Goal: Task Accomplishment & Management: Manage account settings

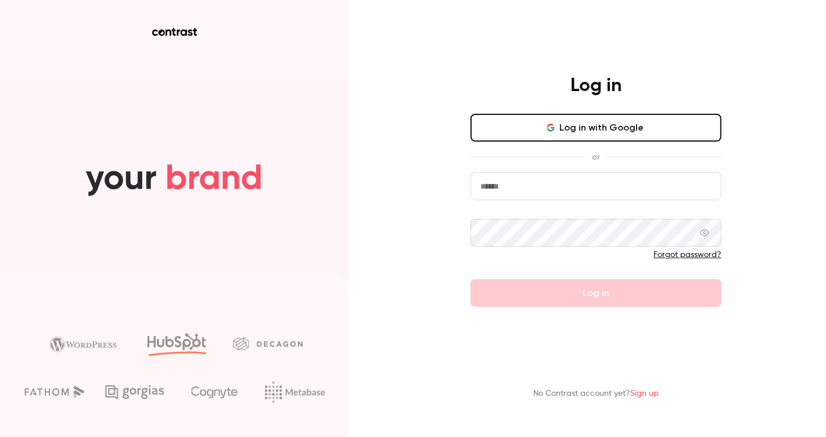
click at [594, 124] on button "Log in with Google" at bounding box center [595, 128] width 251 height 28
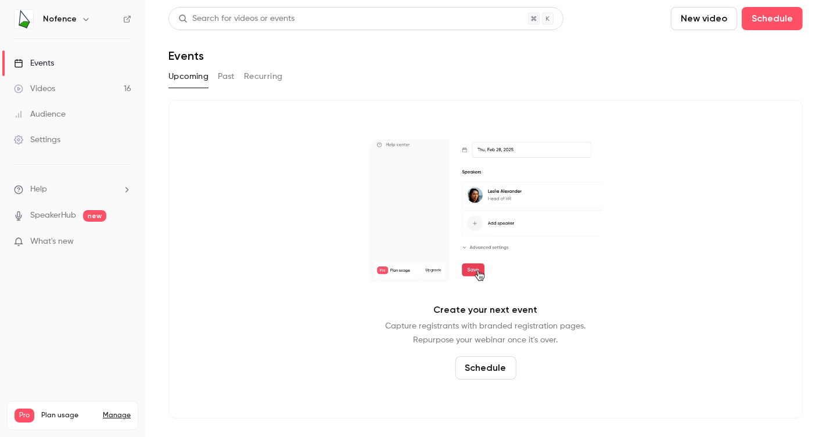
click at [81, 82] on link "Videos 16" at bounding box center [72, 89] width 145 height 26
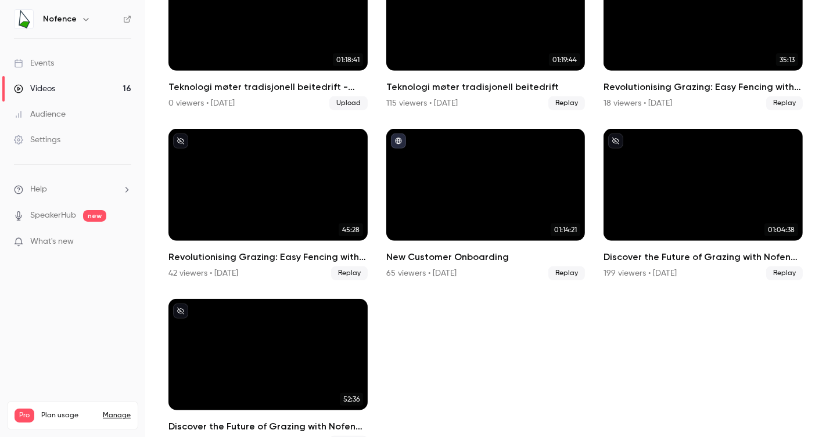
scroll to position [678, 0]
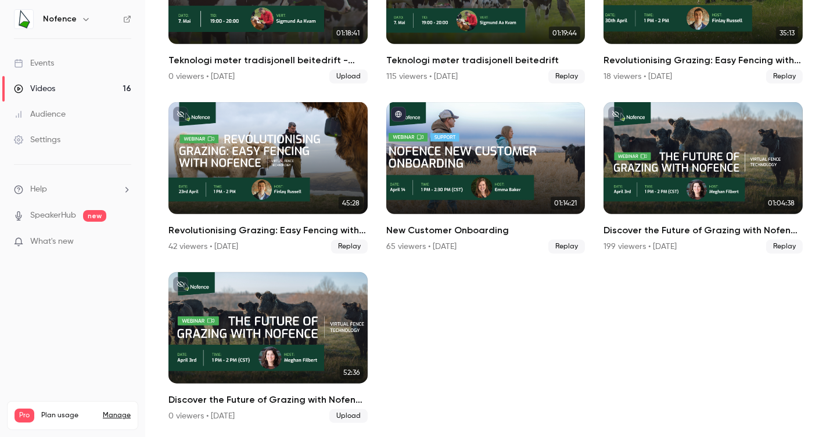
click at [79, 21] on button "button" at bounding box center [86, 19] width 14 height 14
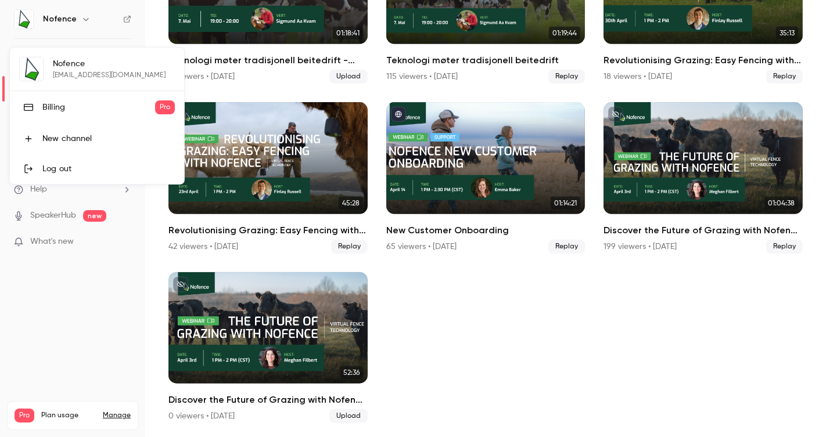
click at [112, 137] on div "New channel" at bounding box center [108, 139] width 132 height 12
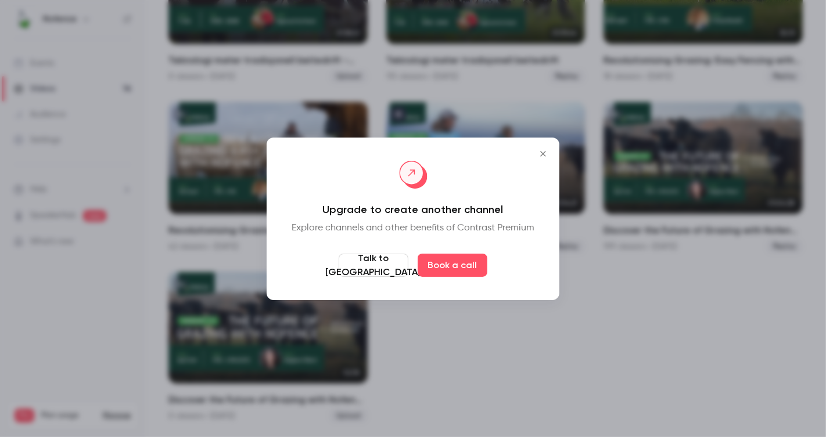
click at [545, 155] on icon "Close" at bounding box center [542, 153] width 5 height 5
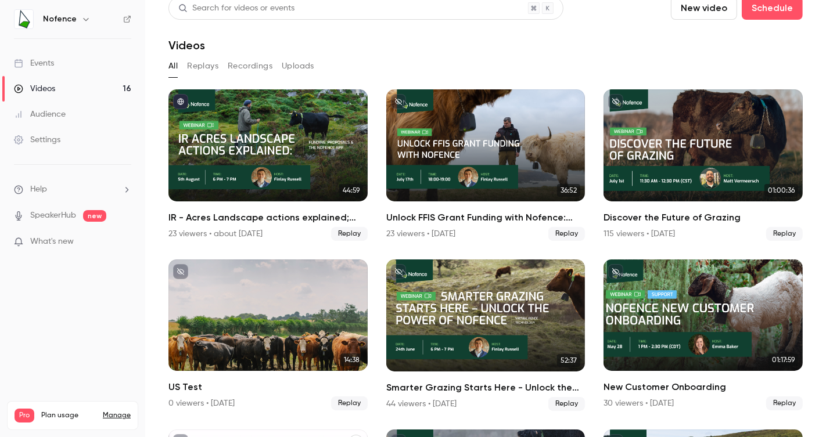
scroll to position [0, 0]
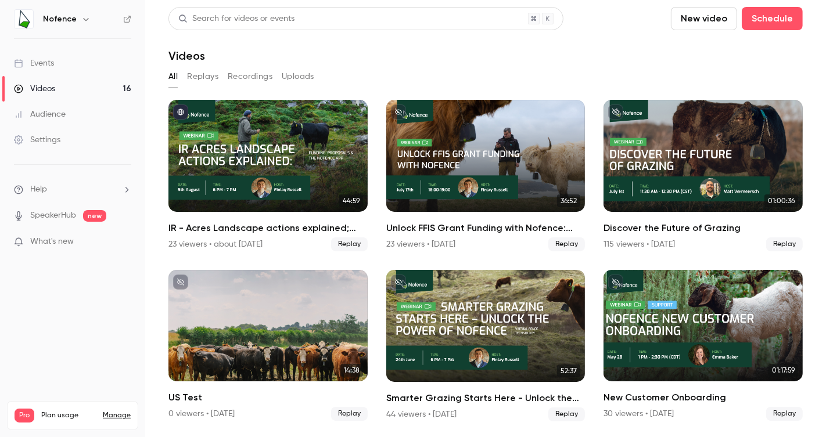
click at [81, 21] on icon "button" at bounding box center [85, 19] width 9 height 9
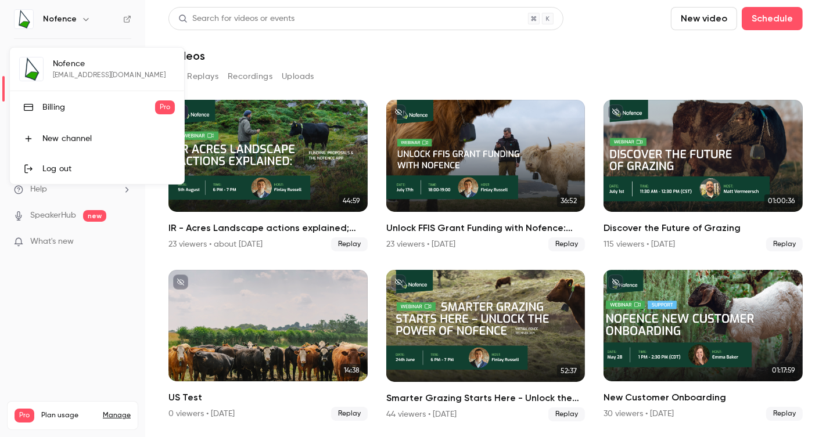
click at [81, 343] on div at bounding box center [413, 218] width 826 height 437
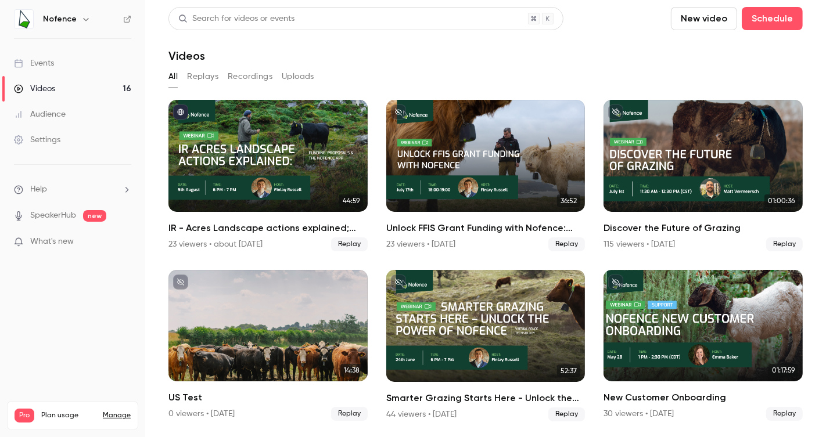
click at [119, 411] on link "Manage" at bounding box center [117, 415] width 28 height 9
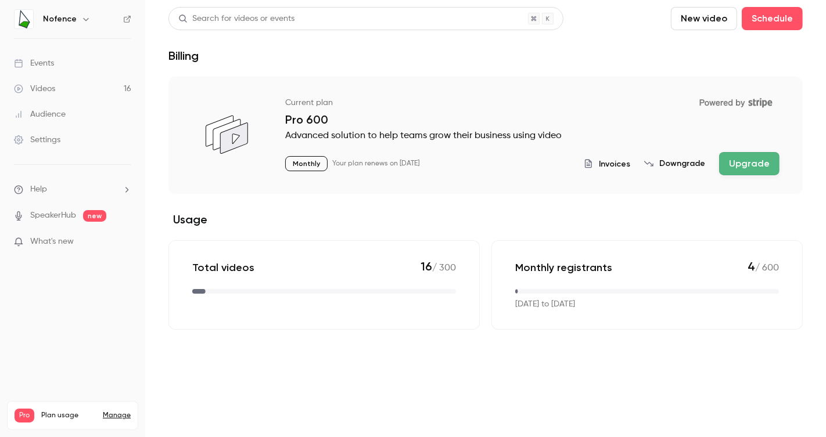
click at [73, 112] on link "Audience" at bounding box center [72, 115] width 145 height 26
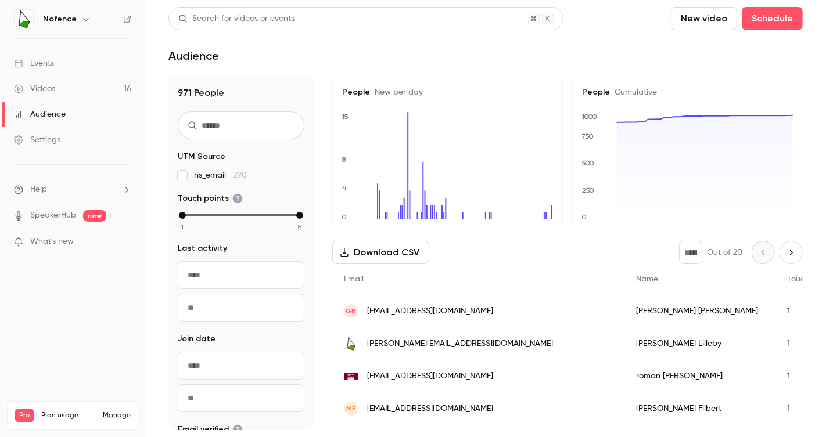
click at [64, 64] on link "Events" at bounding box center [72, 64] width 145 height 26
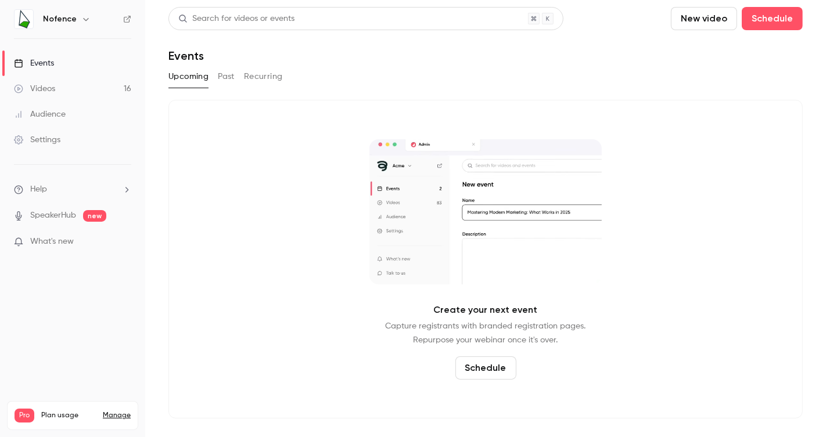
click at [69, 92] on link "Videos 16" at bounding box center [72, 89] width 145 height 26
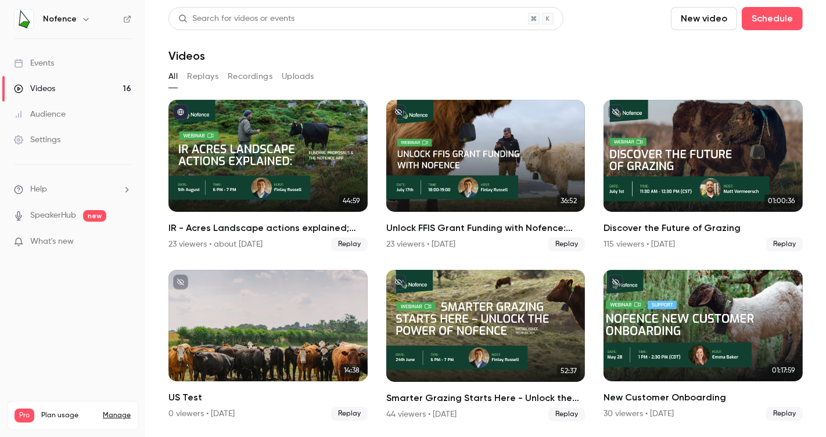
click at [73, 120] on link "Audience" at bounding box center [72, 115] width 145 height 26
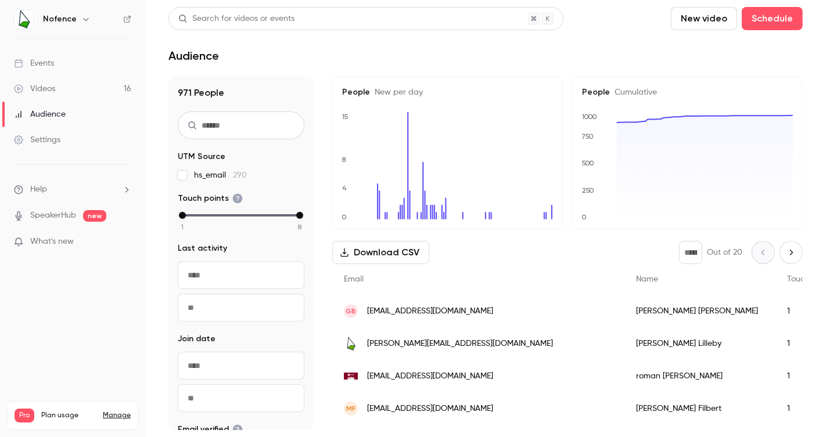
click at [185, 98] on h1 "971 People" at bounding box center [241, 93] width 127 height 14
click at [45, 110] on div "Audience" at bounding box center [40, 115] width 52 height 12
click at [245, 50] on div "Audience" at bounding box center [485, 56] width 634 height 14
click at [67, 213] on link "SpeakerHub" at bounding box center [53, 216] width 46 height 12
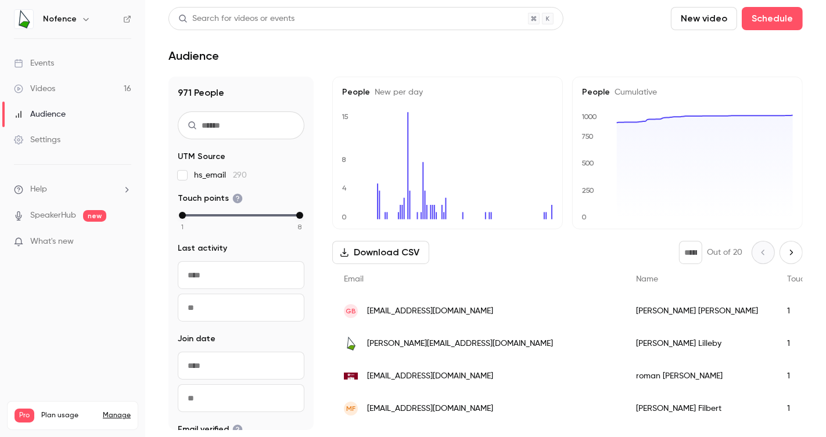
click at [44, 85] on div "Videos" at bounding box center [34, 89] width 41 height 12
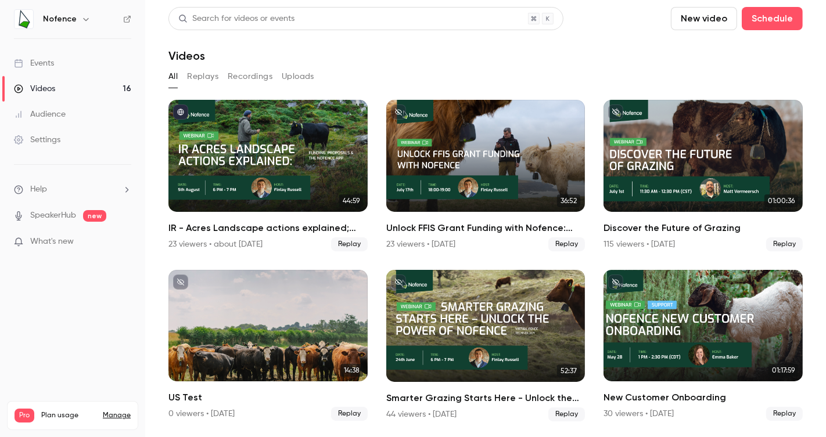
click at [49, 140] on div "Settings" at bounding box center [37, 140] width 46 height 12
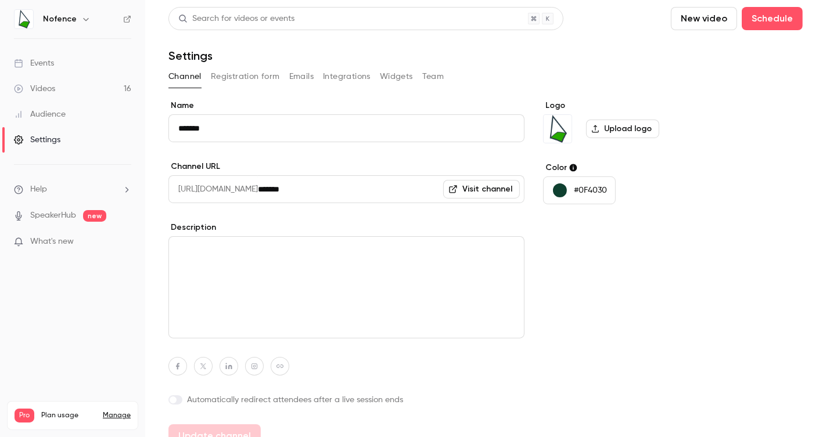
click at [271, 69] on button "Registration form" at bounding box center [245, 76] width 69 height 19
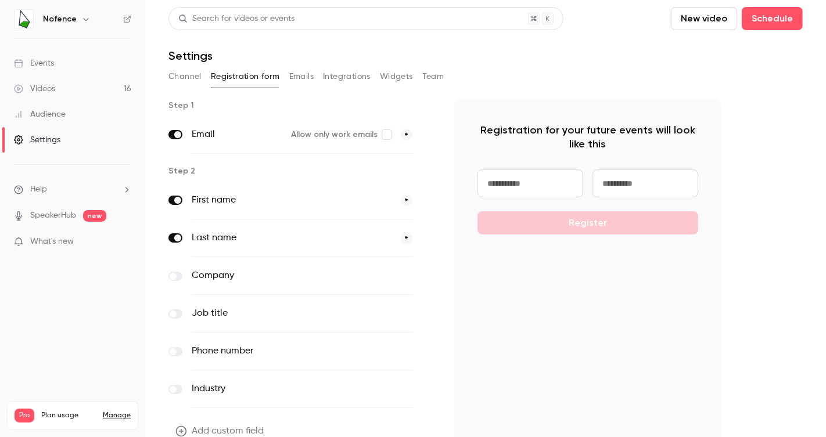
click at [308, 69] on button "Emails" at bounding box center [301, 76] width 24 height 19
